Goal: Information Seeking & Learning: Find specific fact

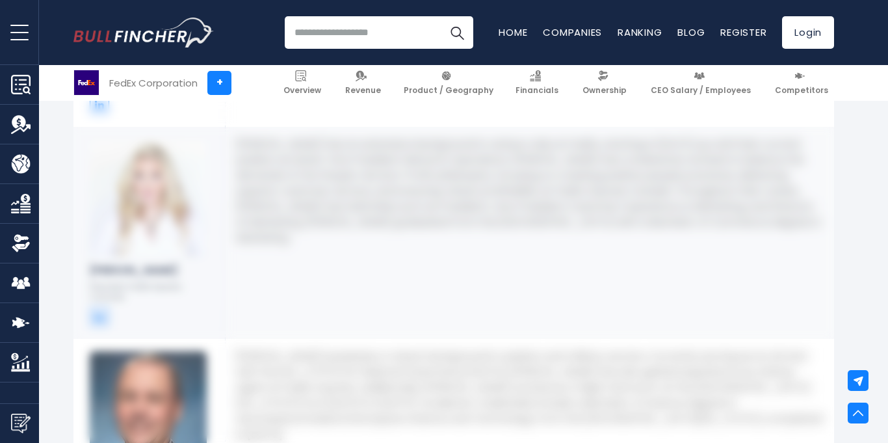
scroll to position [3006, 0]
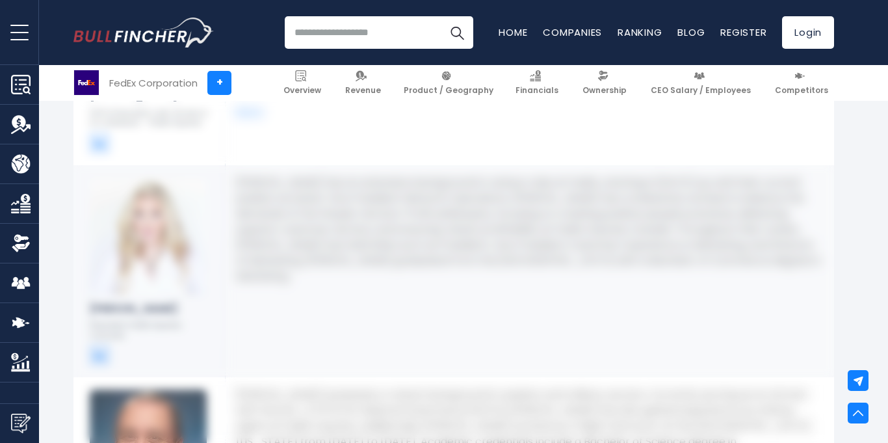
click at [153, 256] on img at bounding box center [148, 235] width 117 height 117
click at [339, 211] on p "Lisa Lisson has an extensive background in various roles at FedEx, starting in …" at bounding box center [529, 229] width 587 height 109
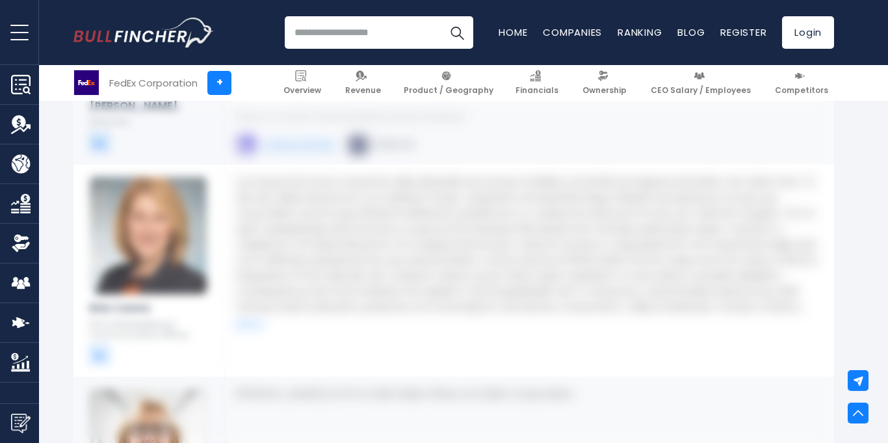
scroll to position [4072, 0]
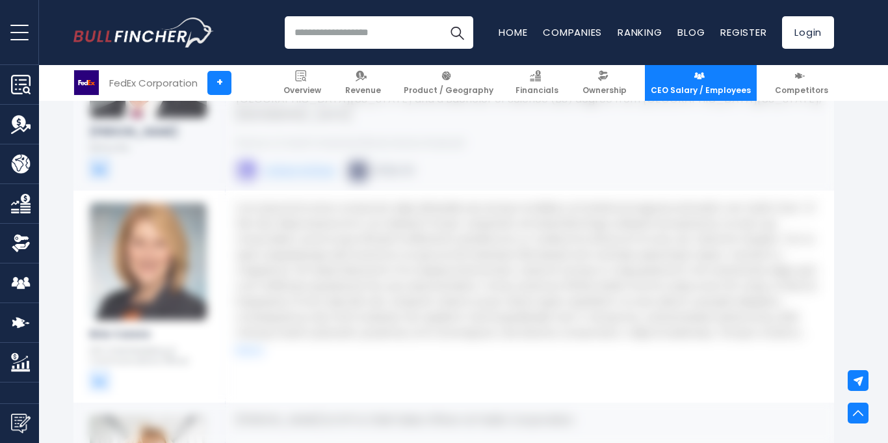
click at [671, 92] on span "CEO Salary / Employees" at bounding box center [700, 90] width 100 height 10
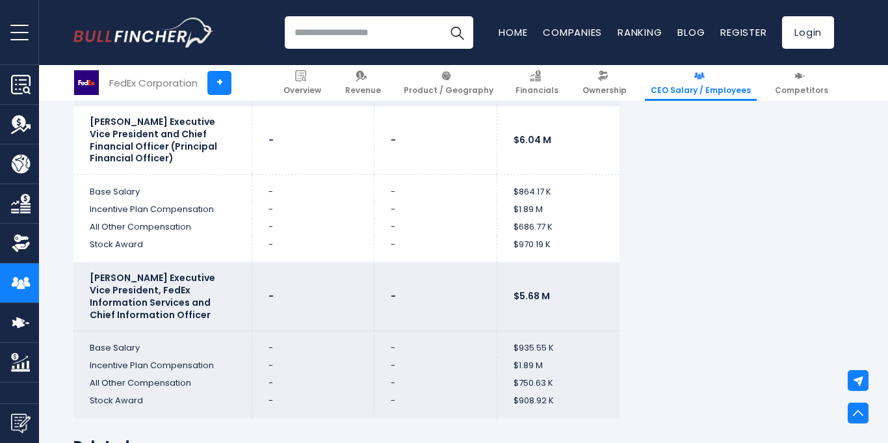
scroll to position [3870, 0]
